Goal: Task Accomplishment & Management: Use online tool/utility

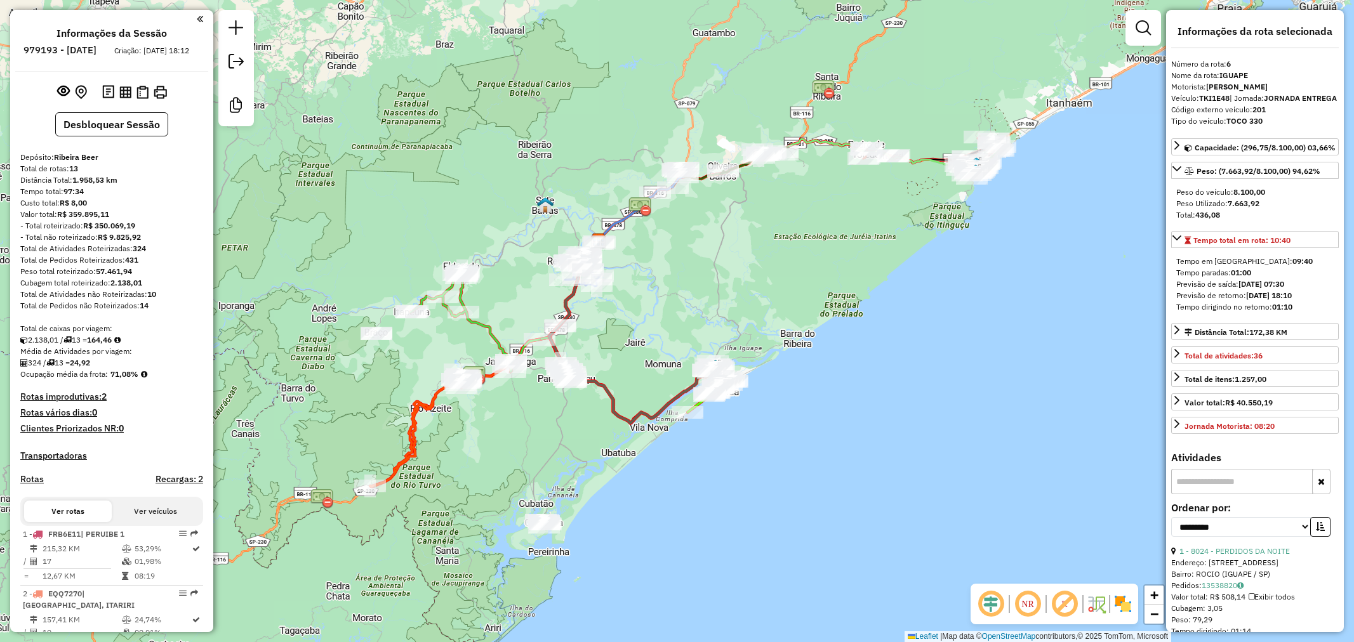
select select "**********"
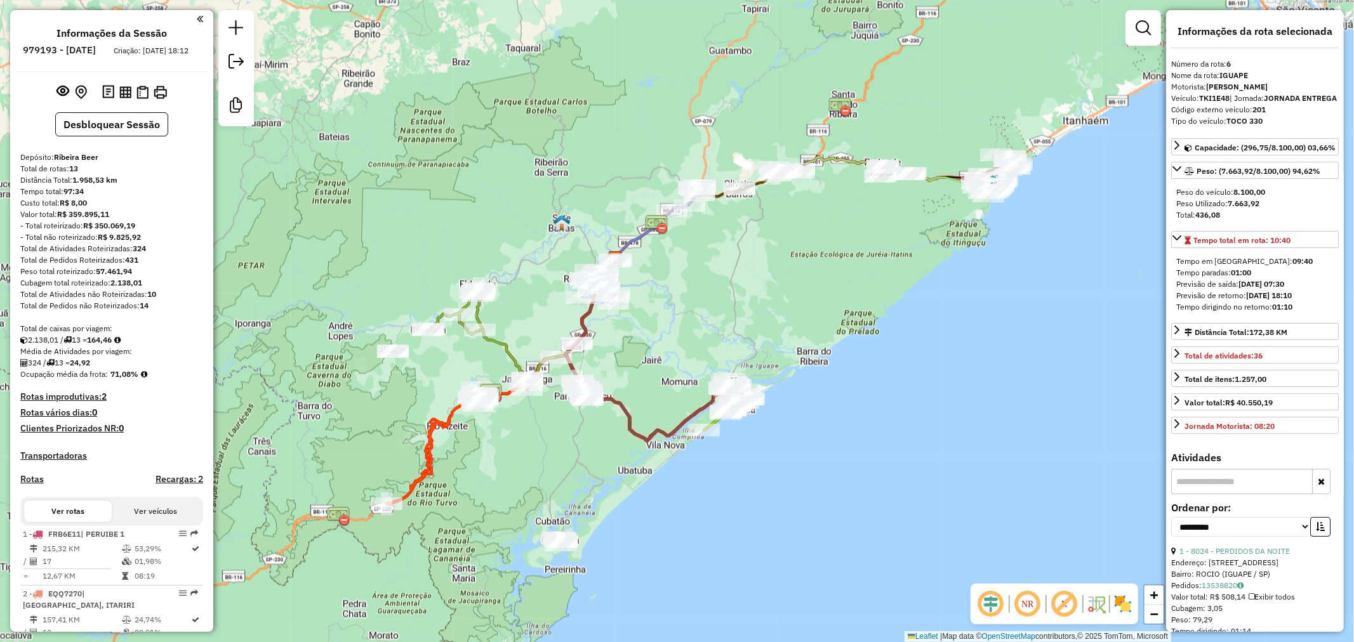
drag, startPoint x: 632, startPoint y: 305, endPoint x: 668, endPoint y: 331, distance: 44.9
click at [668, 333] on div "Rota 12 - Placa SVV3F16 7153 - Adega DG Janela de atendimento Grade de atendime…" at bounding box center [677, 321] width 1354 height 642
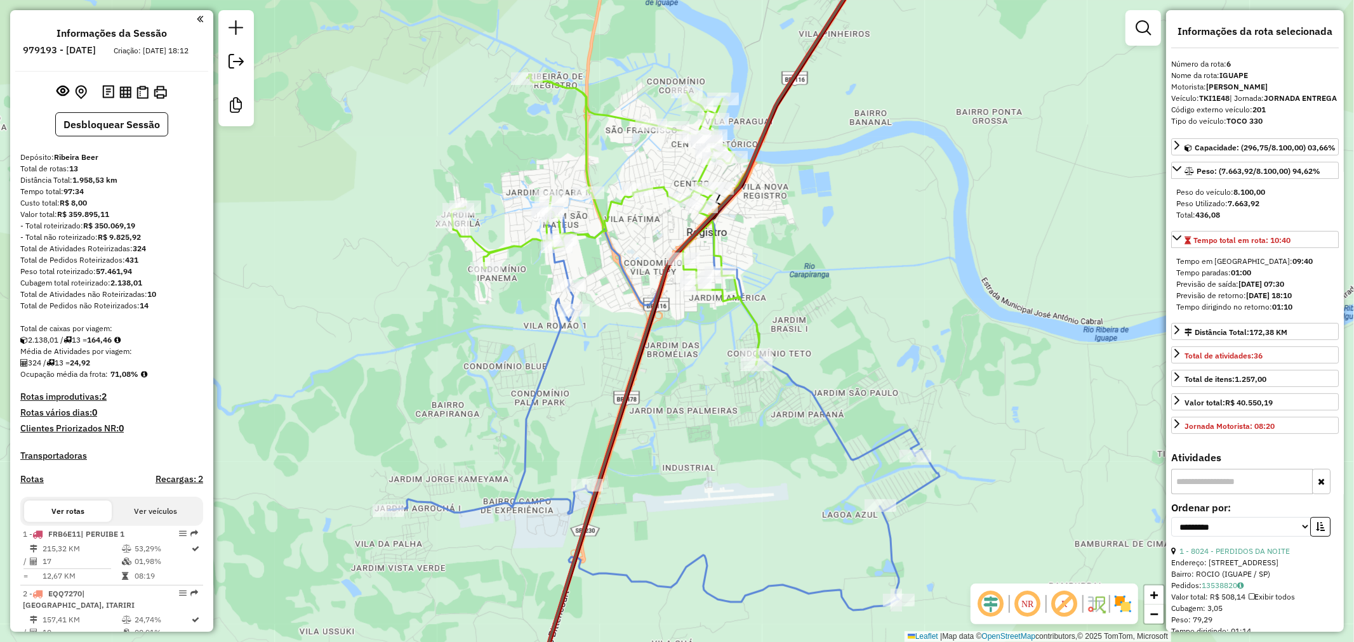
click at [638, 302] on icon at bounding box center [663, 283] width 551 height 656
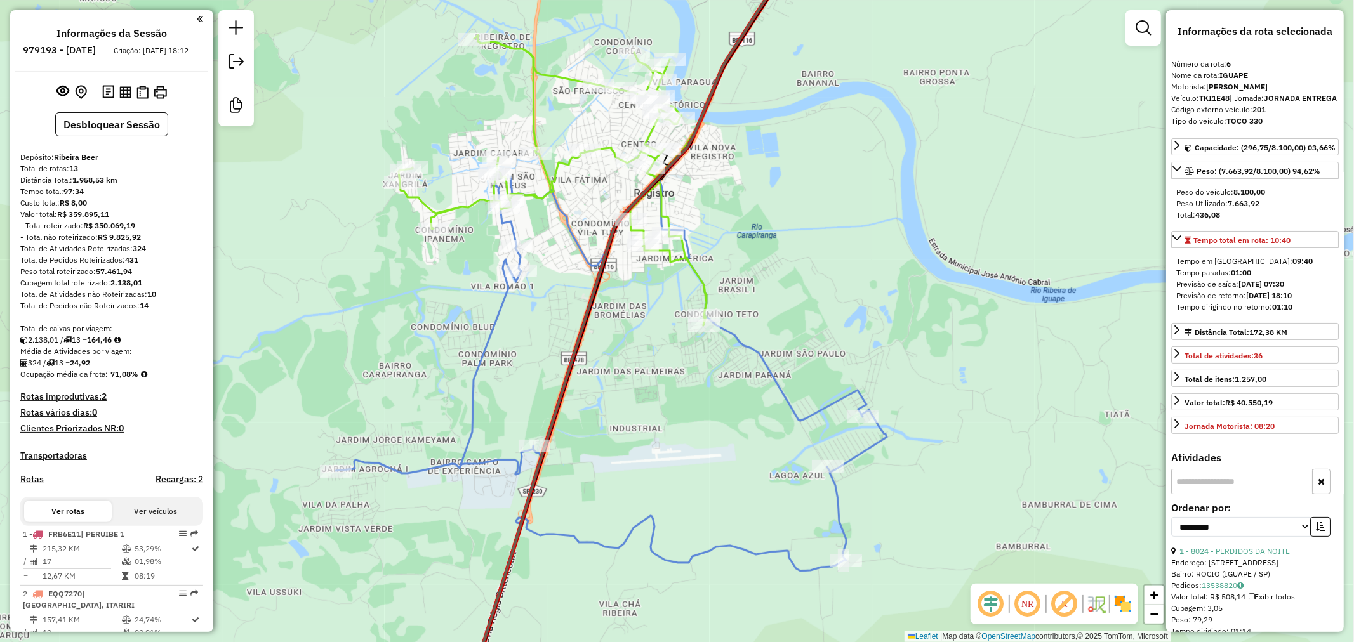
drag, startPoint x: 649, startPoint y: 498, endPoint x: 597, endPoint y: 458, distance: 65.3
click at [597, 458] on div "Janela de atendimento Grade de atendimento Capacidade Transportadoras Veículos …" at bounding box center [677, 321] width 1354 height 642
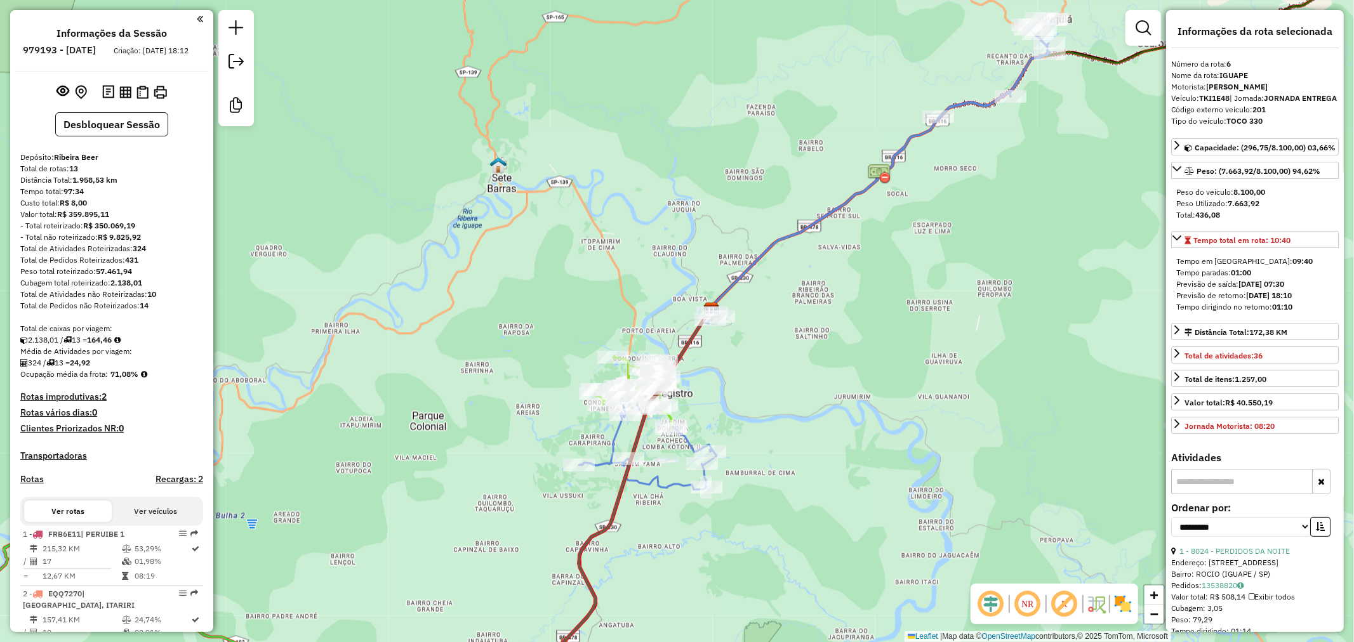
drag, startPoint x: 752, startPoint y: 443, endPoint x: 743, endPoint y: 449, distance: 10.6
click at [743, 449] on div "Janela de atendimento Grade de atendimento Capacidade Transportadoras Veículos …" at bounding box center [677, 321] width 1354 height 642
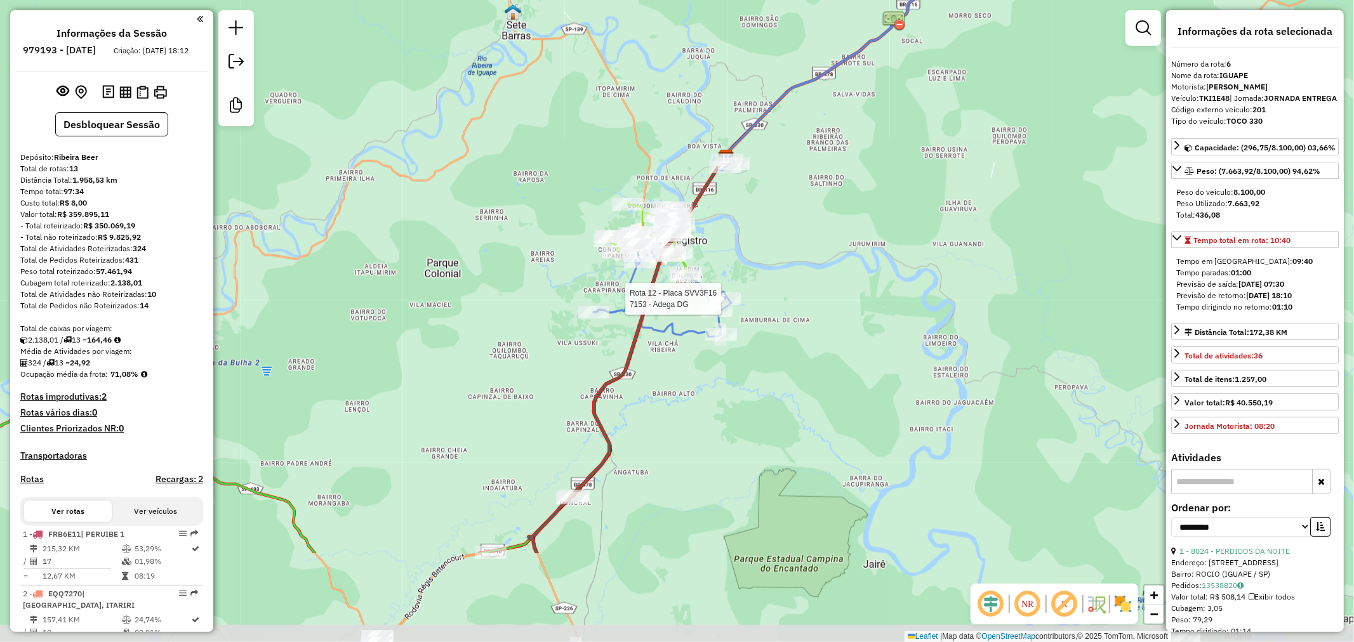
drag, startPoint x: 804, startPoint y: 352, endPoint x: 819, endPoint y: 199, distance: 153.7
click at [819, 199] on div "Rota 12 - Placa SVV3F16 7153 - Adega DG Janela de atendimento Grade de atendime…" at bounding box center [677, 321] width 1354 height 642
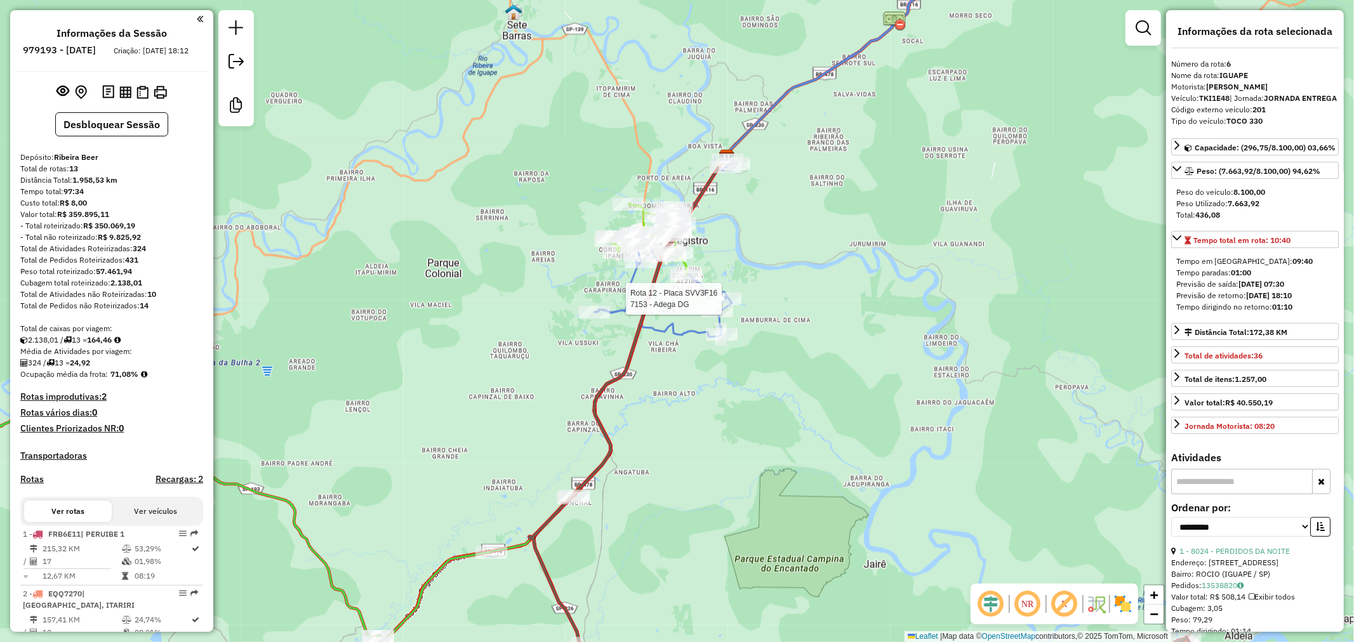
drag, startPoint x: 652, startPoint y: 476, endPoint x: 735, endPoint y: 389, distance: 120.3
click at [731, 392] on div "Rota 12 - Placa SVV3F16 7153 - Adega DG Janela de atendimento Grade de atendime…" at bounding box center [677, 321] width 1354 height 642
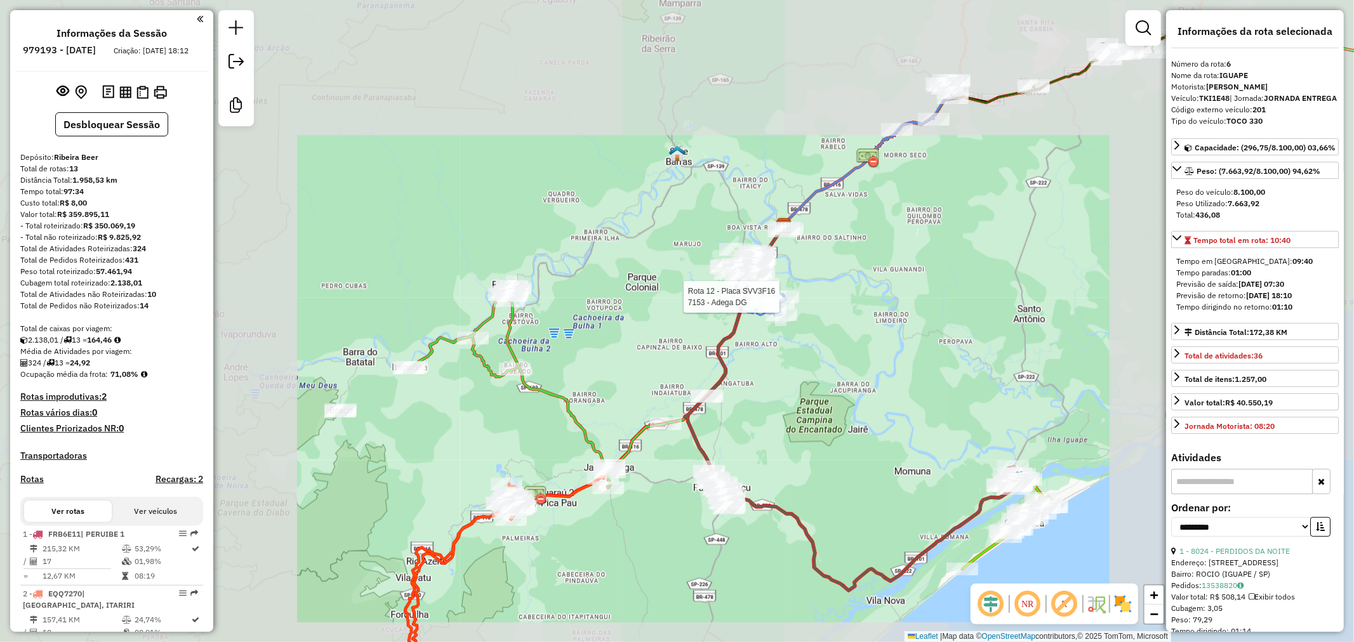
drag, startPoint x: 814, startPoint y: 366, endPoint x: 743, endPoint y: 460, distance: 117.3
click at [743, 460] on div "Rota 12 - Placa SVV3F16 7153 - Adega DG Janela de atendimento Grade de atendime…" at bounding box center [677, 321] width 1354 height 642
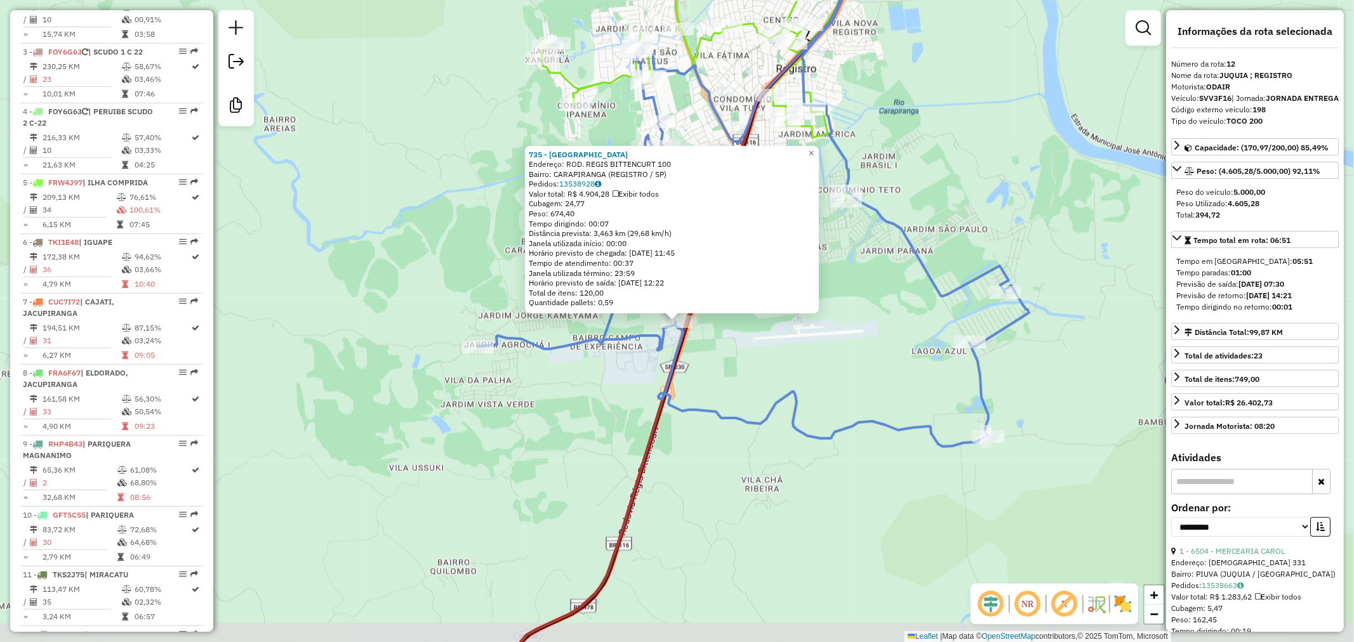
scroll to position [958, 0]
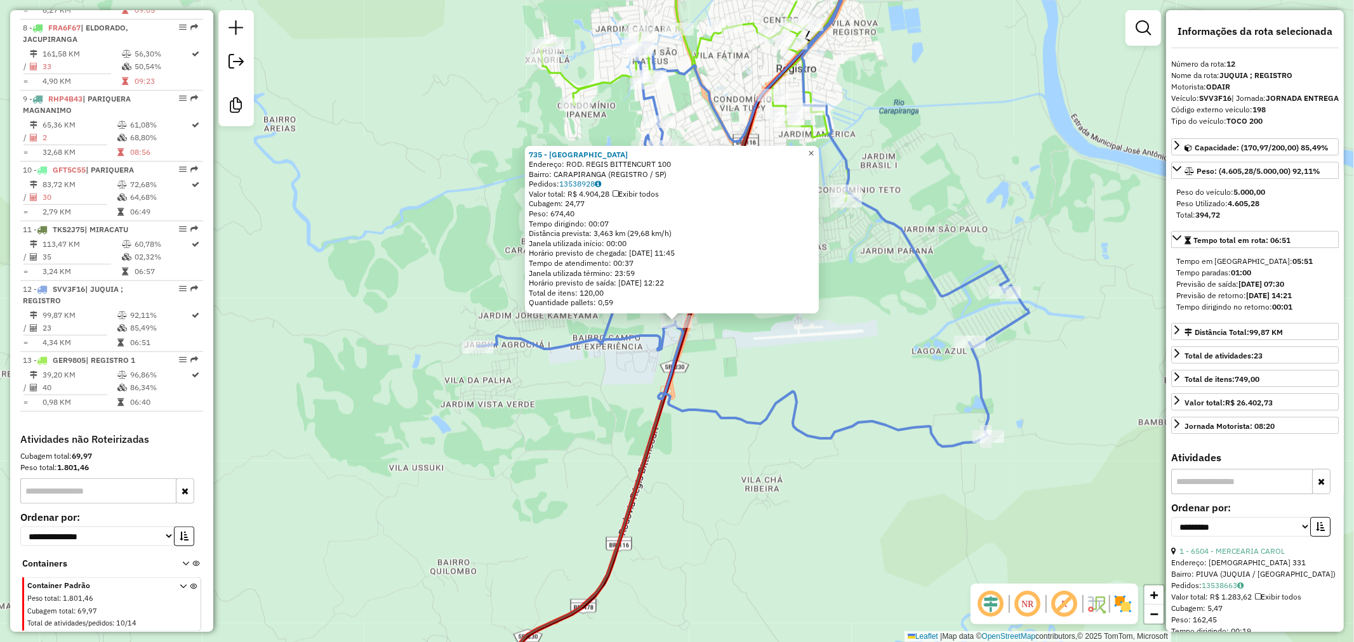
click at [814, 149] on span "×" at bounding box center [811, 152] width 6 height 11
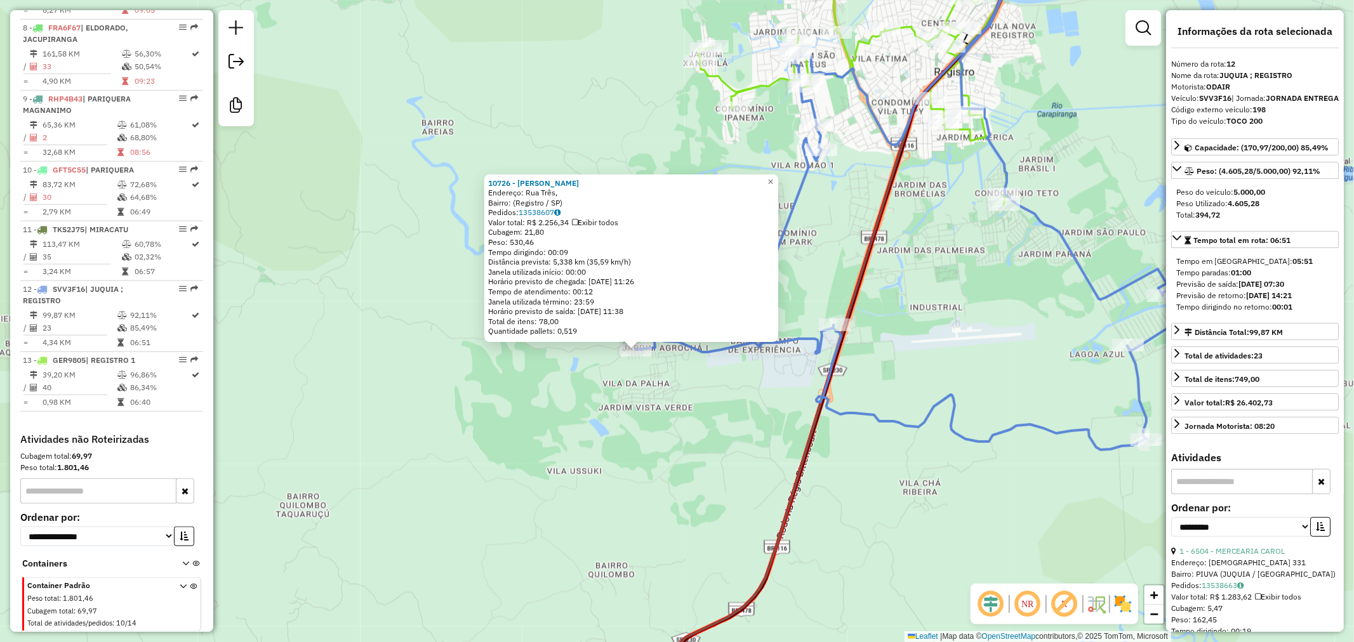
drag, startPoint x: 887, startPoint y: 196, endPoint x: 664, endPoint y: 322, distance: 256.7
click at [664, 322] on div "10726 - GESSE ZEFERINO GONCA Endereço: [GEOGRAPHIC_DATA]: (Registro / [GEOGRAPH…" at bounding box center [677, 321] width 1354 height 642
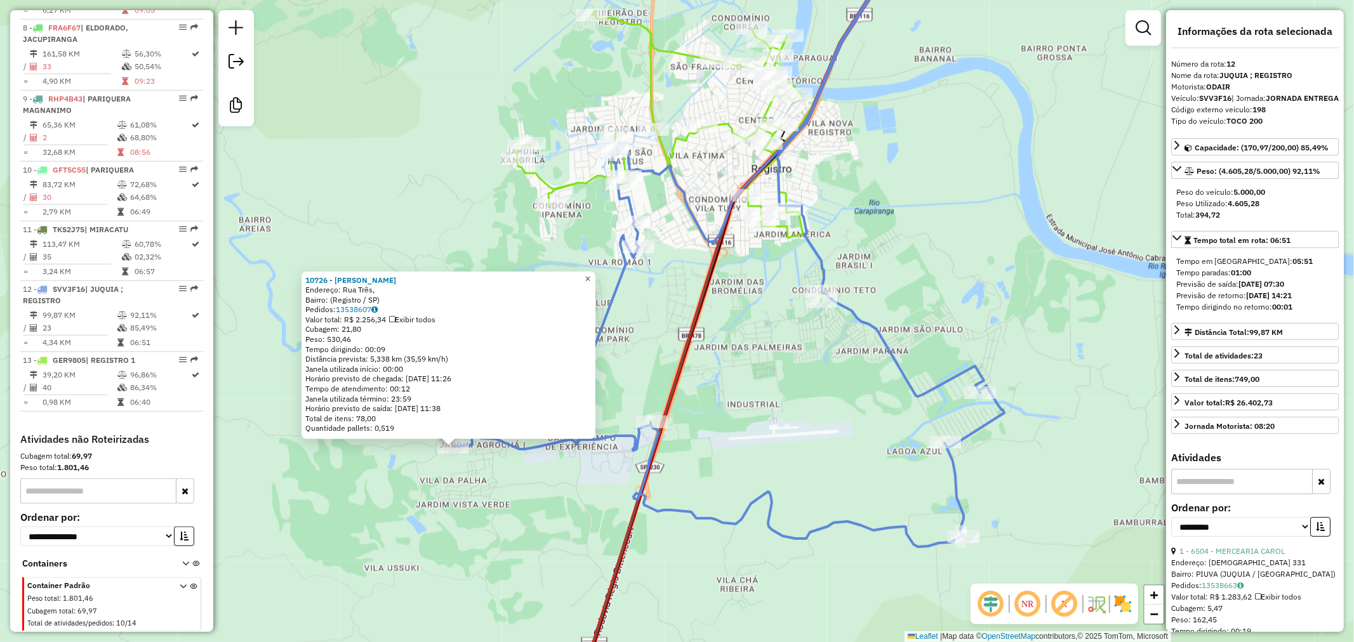
click at [595, 274] on link "×" at bounding box center [587, 278] width 15 height 15
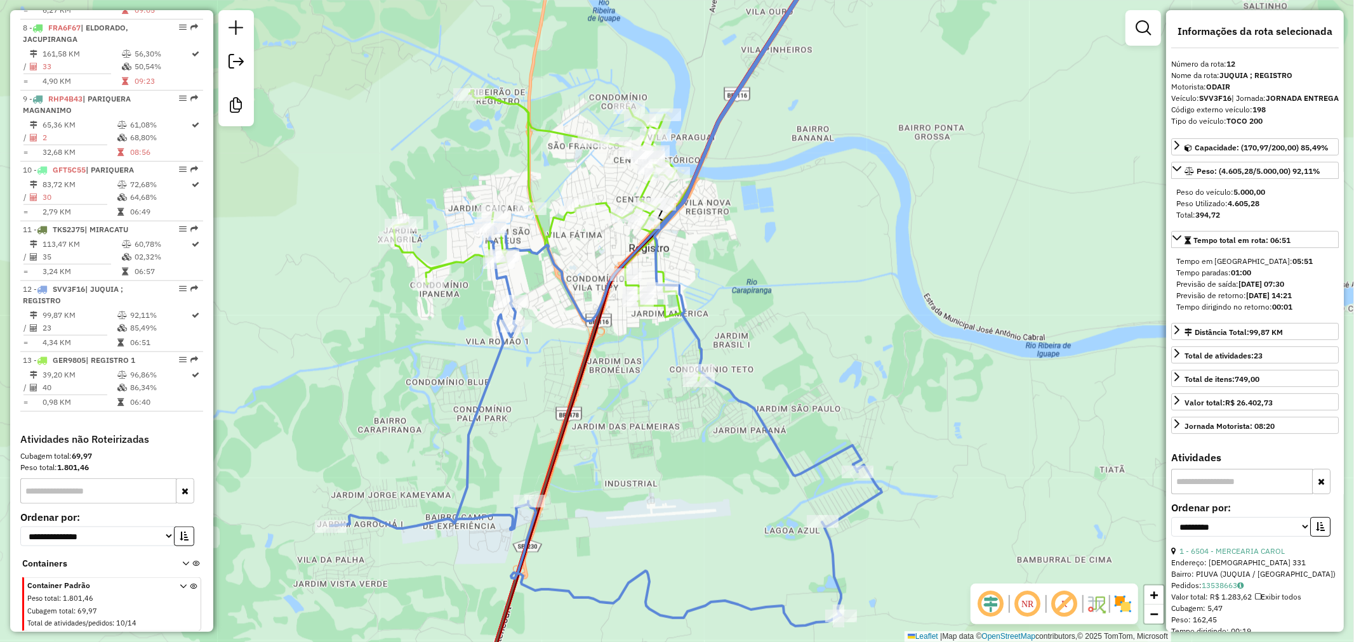
drag, startPoint x: 713, startPoint y: 359, endPoint x: 618, endPoint y: 383, distance: 98.2
click at [618, 383] on div "Janela de atendimento Grade de atendimento Capacidade Transportadoras Veículos …" at bounding box center [677, 321] width 1354 height 642
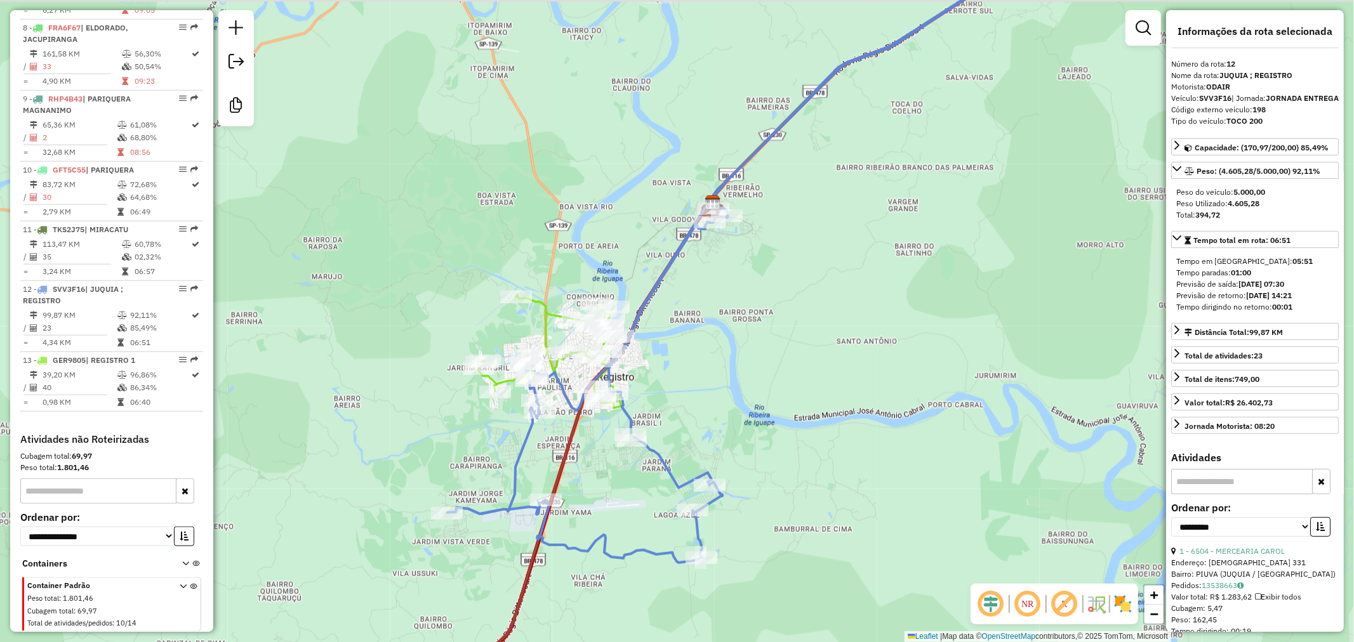
drag, startPoint x: 765, startPoint y: 321, endPoint x: 724, endPoint y: 383, distance: 74.3
click at [725, 383] on div "Janela de atendimento Grade de atendimento Capacidade Transportadoras Veículos …" at bounding box center [677, 321] width 1354 height 642
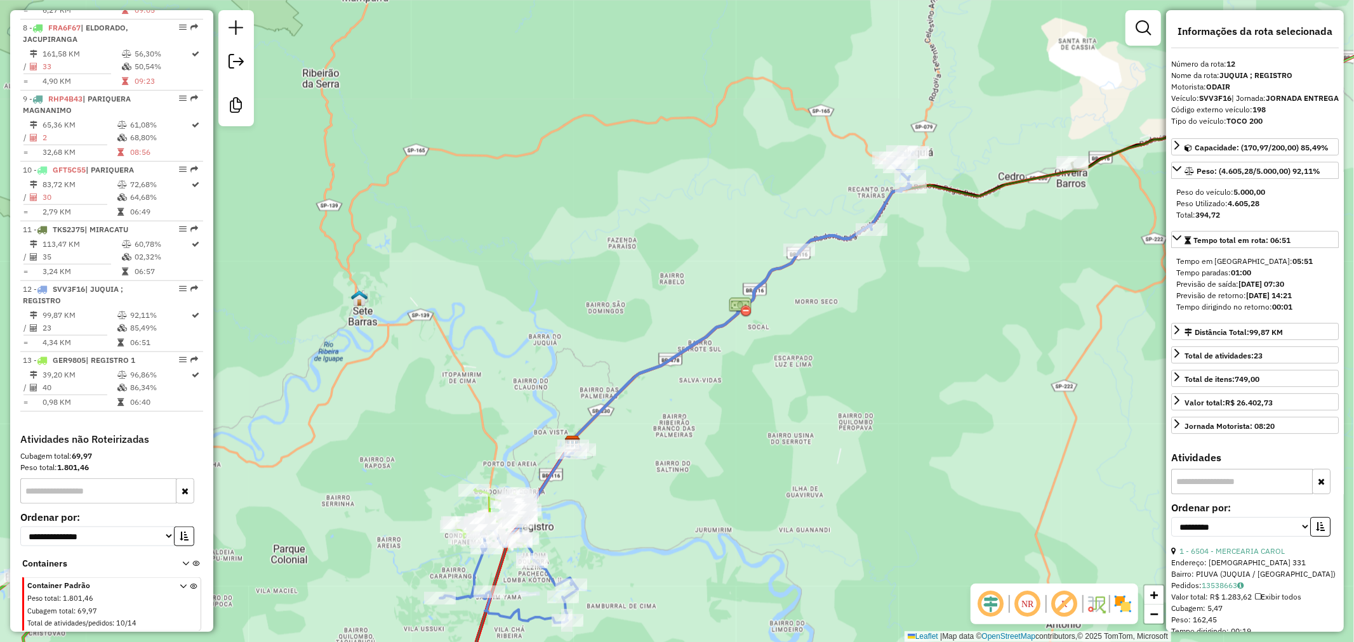
drag, startPoint x: 719, startPoint y: 479, endPoint x: 693, endPoint y: 434, distance: 52.0
click at [694, 435] on div "Janela de atendimento Grade de atendimento Capacidade Transportadoras Veículos …" at bounding box center [677, 321] width 1354 height 642
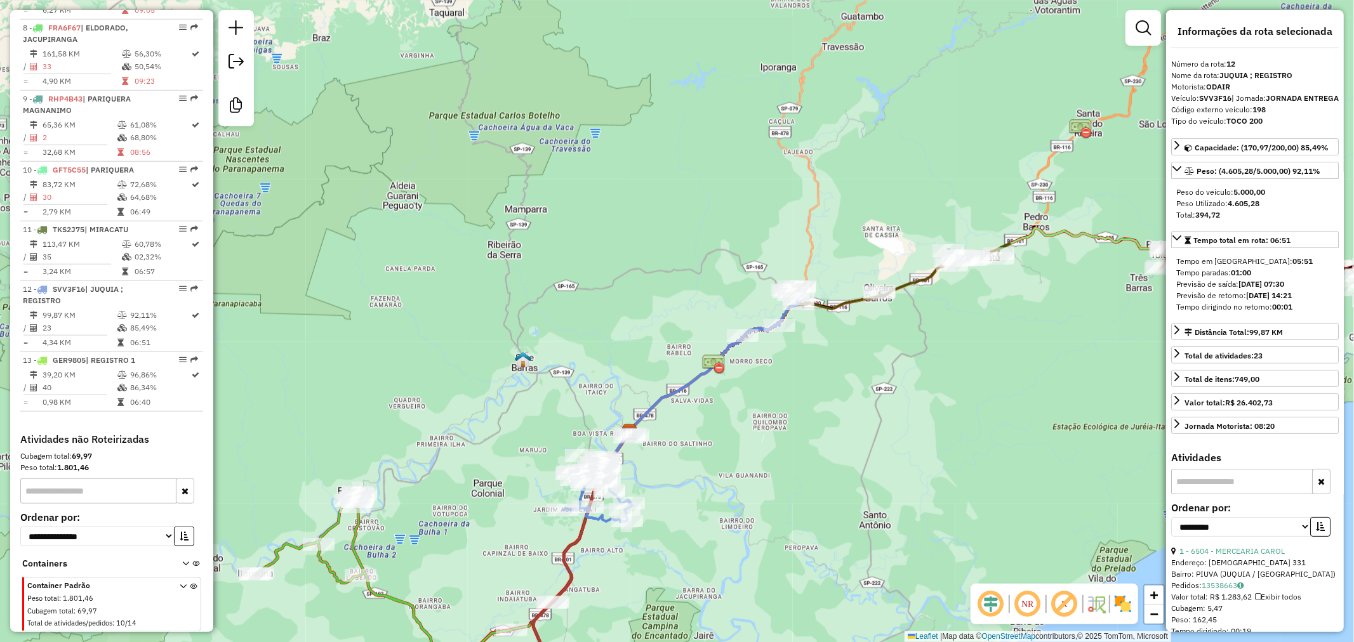
drag, startPoint x: 809, startPoint y: 493, endPoint x: 781, endPoint y: 448, distance: 52.8
click at [782, 449] on div "Janela de atendimento Grade de atendimento Capacidade Transportadoras Veículos …" at bounding box center [677, 321] width 1354 height 642
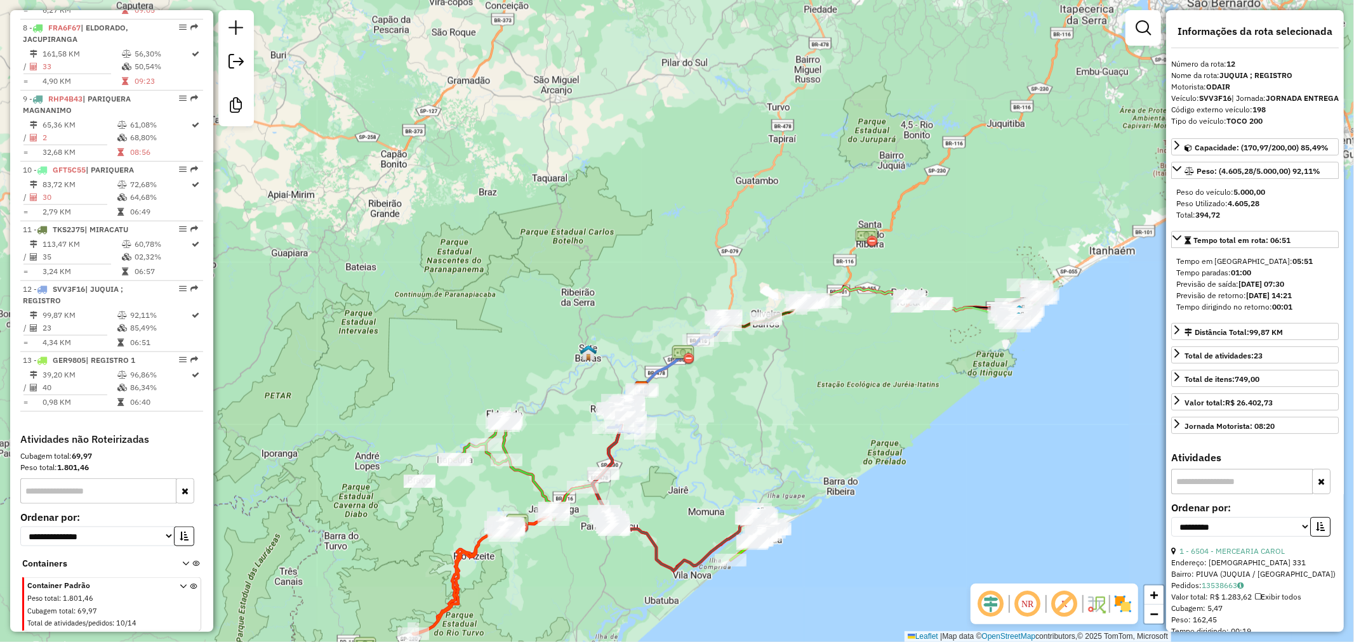
drag, startPoint x: 889, startPoint y: 444, endPoint x: 848, endPoint y: 409, distance: 54.0
click at [848, 409] on div "Janela de atendimento Grade de atendimento Capacidade Transportadoras Veículos …" at bounding box center [677, 321] width 1354 height 642
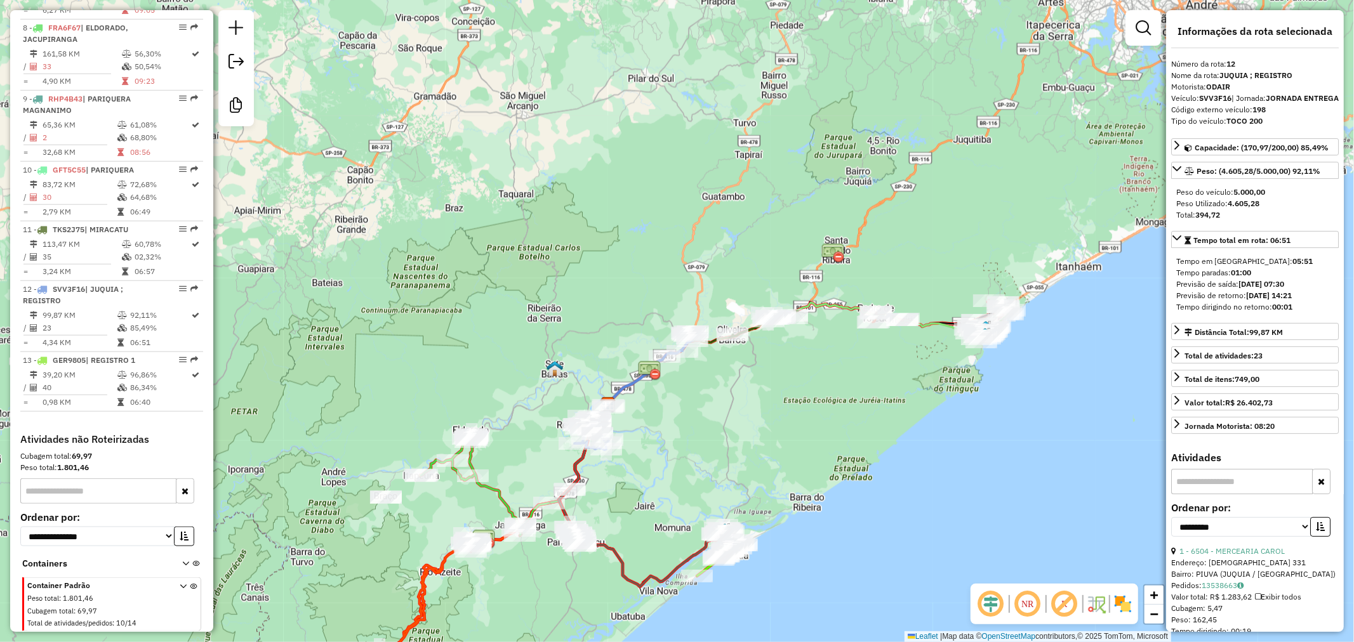
click at [703, 432] on div "Janela de atendimento Grade de atendimento Capacidade Transportadoras Veículos …" at bounding box center [677, 321] width 1354 height 642
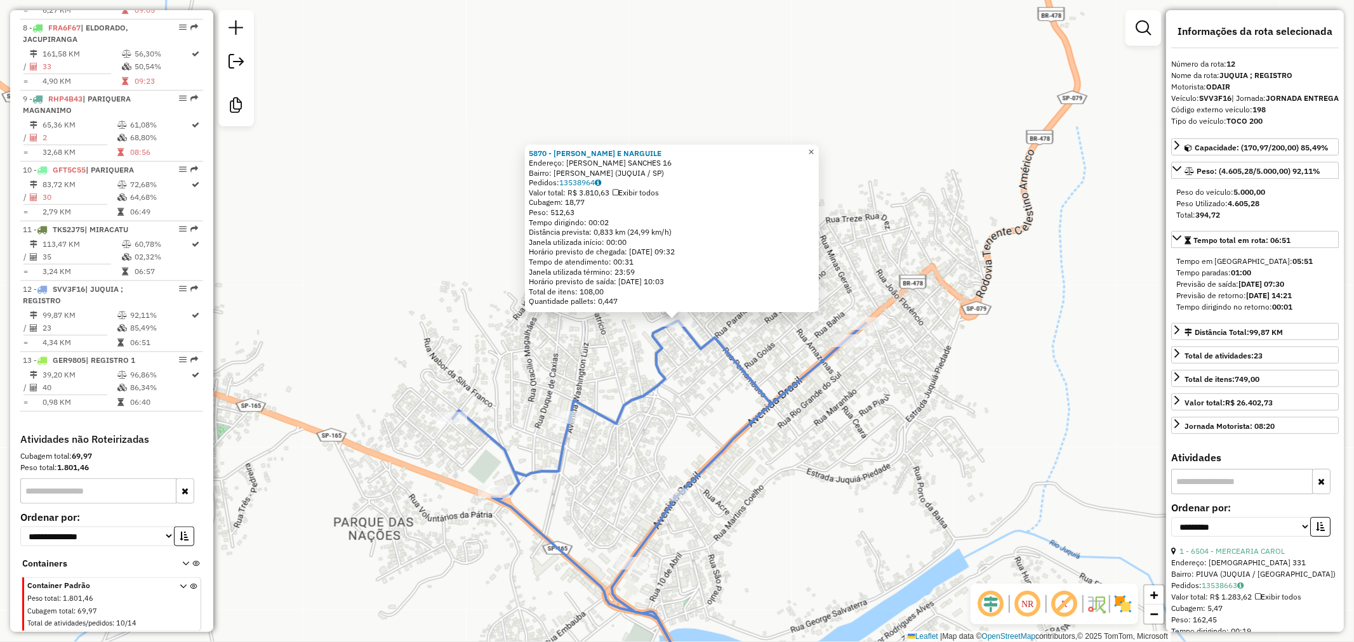
click at [814, 147] on span "×" at bounding box center [811, 152] width 6 height 11
